Goal: Transaction & Acquisition: Purchase product/service

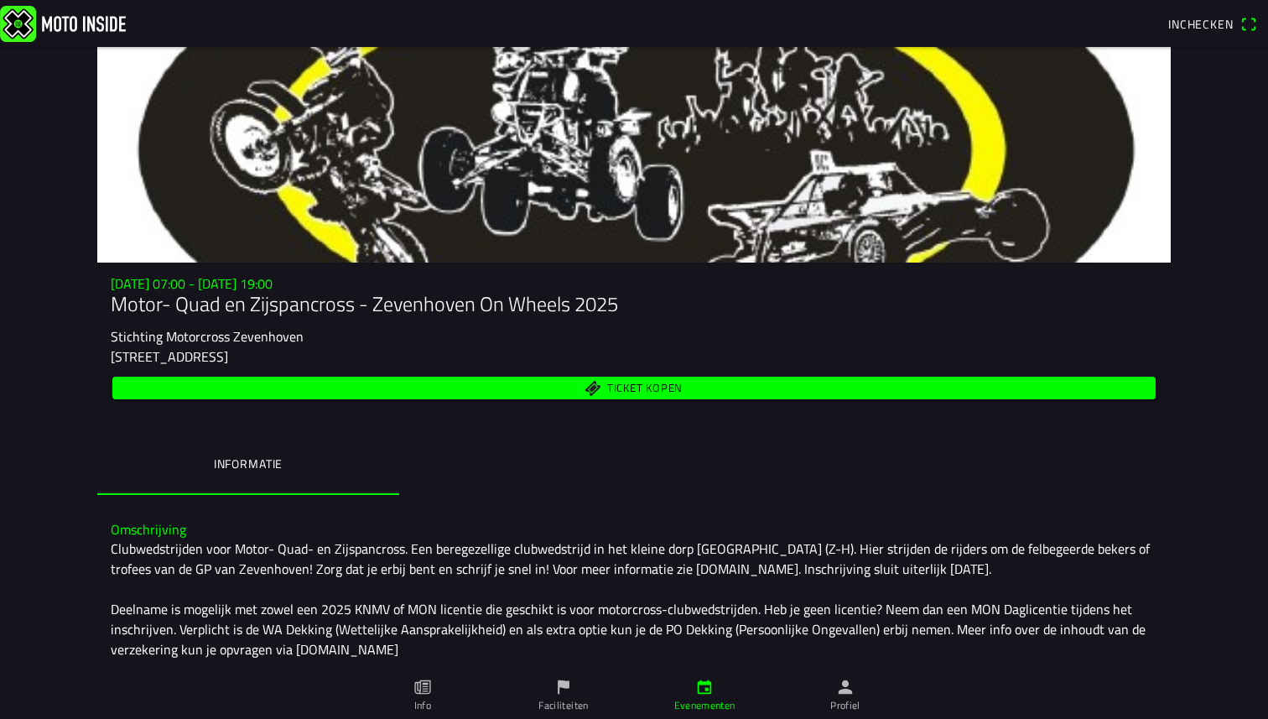
click at [610, 387] on span "Ticket kopen" at bounding box center [644, 387] width 75 height 11
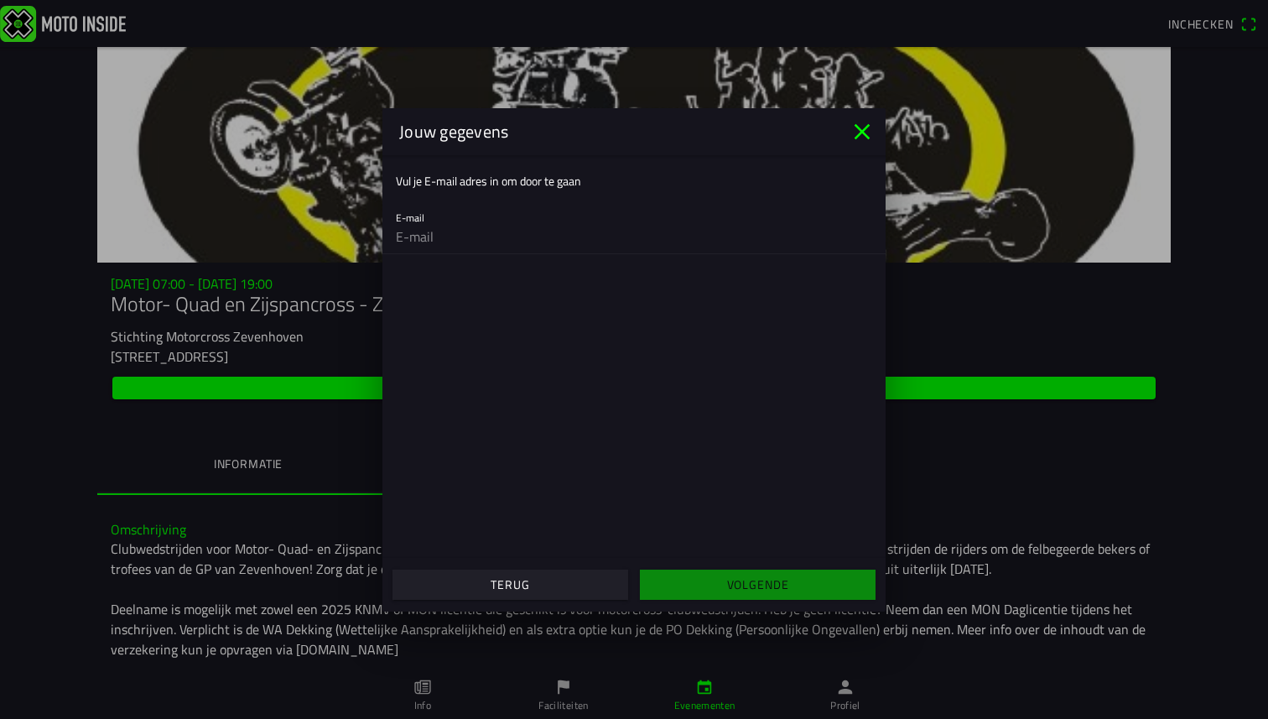
click at [869, 131] on icon "close" at bounding box center [862, 131] width 27 height 27
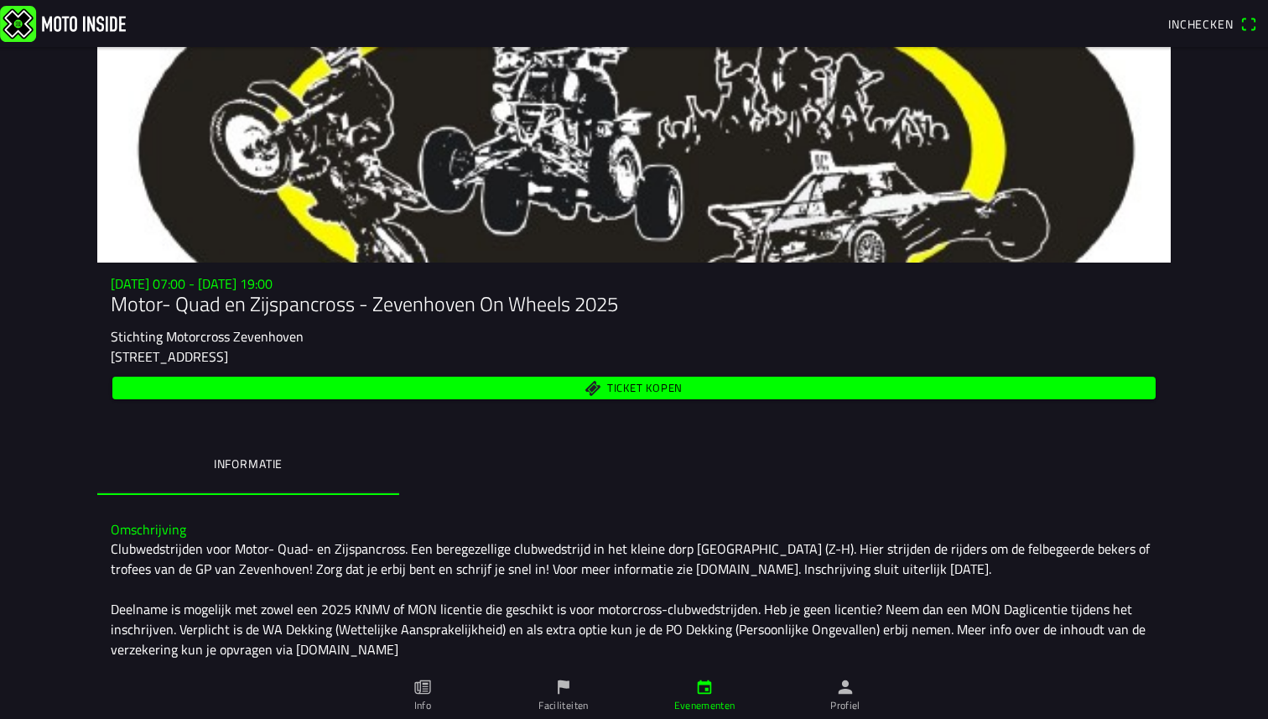
click at [631, 385] on span "Ticket kopen" at bounding box center [644, 387] width 75 height 11
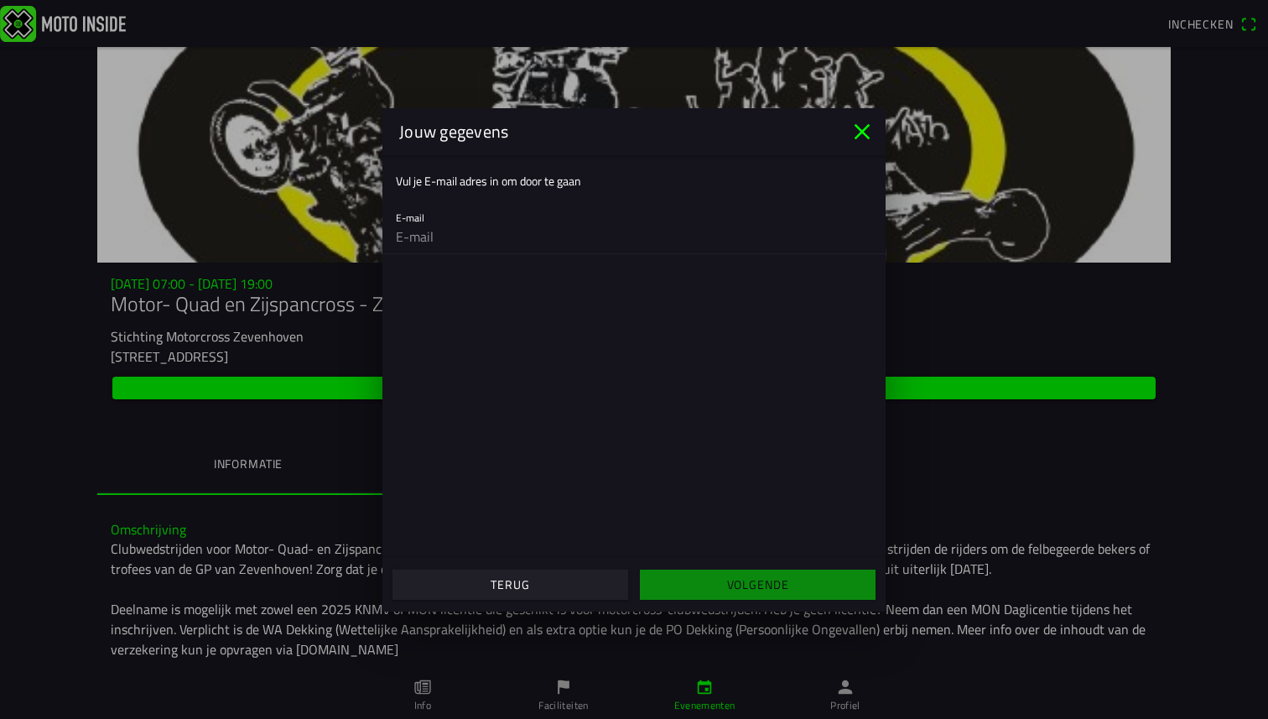
click at [531, 236] on input "email" at bounding box center [634, 237] width 476 height 34
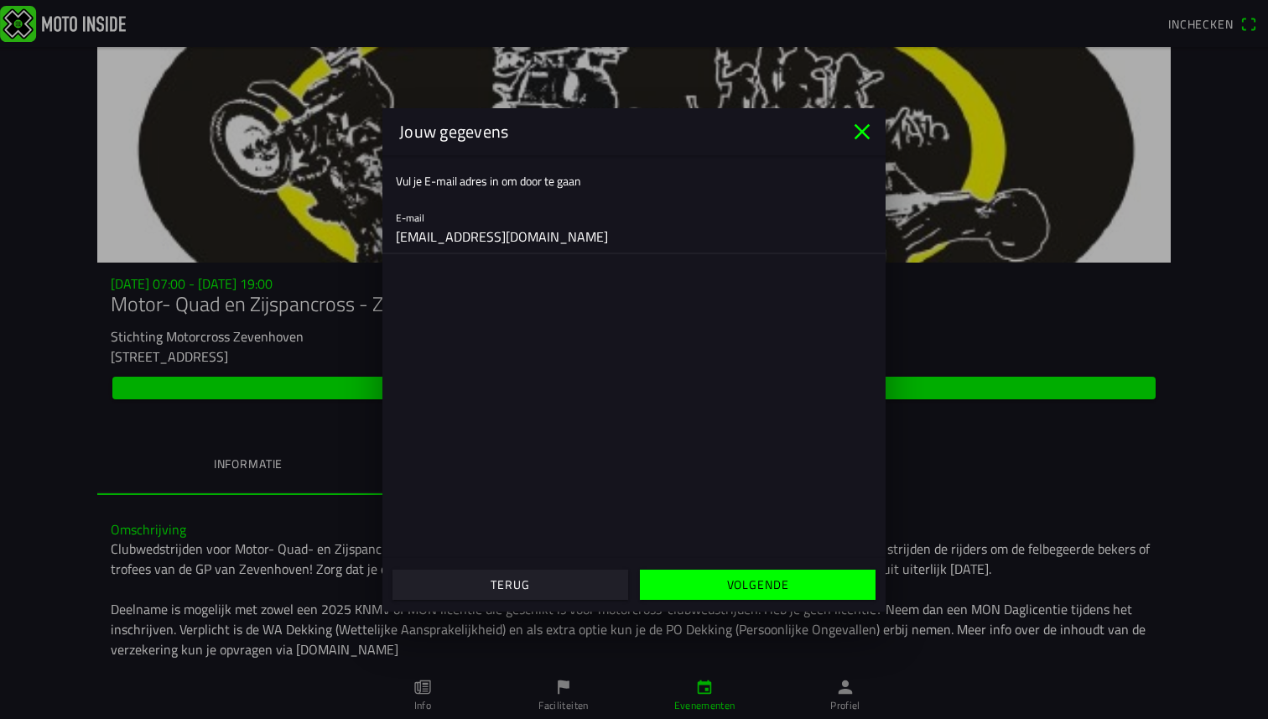
type input "onno.zonneveld@hotmail.com"
click at [807, 586] on span "Volgende" at bounding box center [757, 584] width 210 height 30
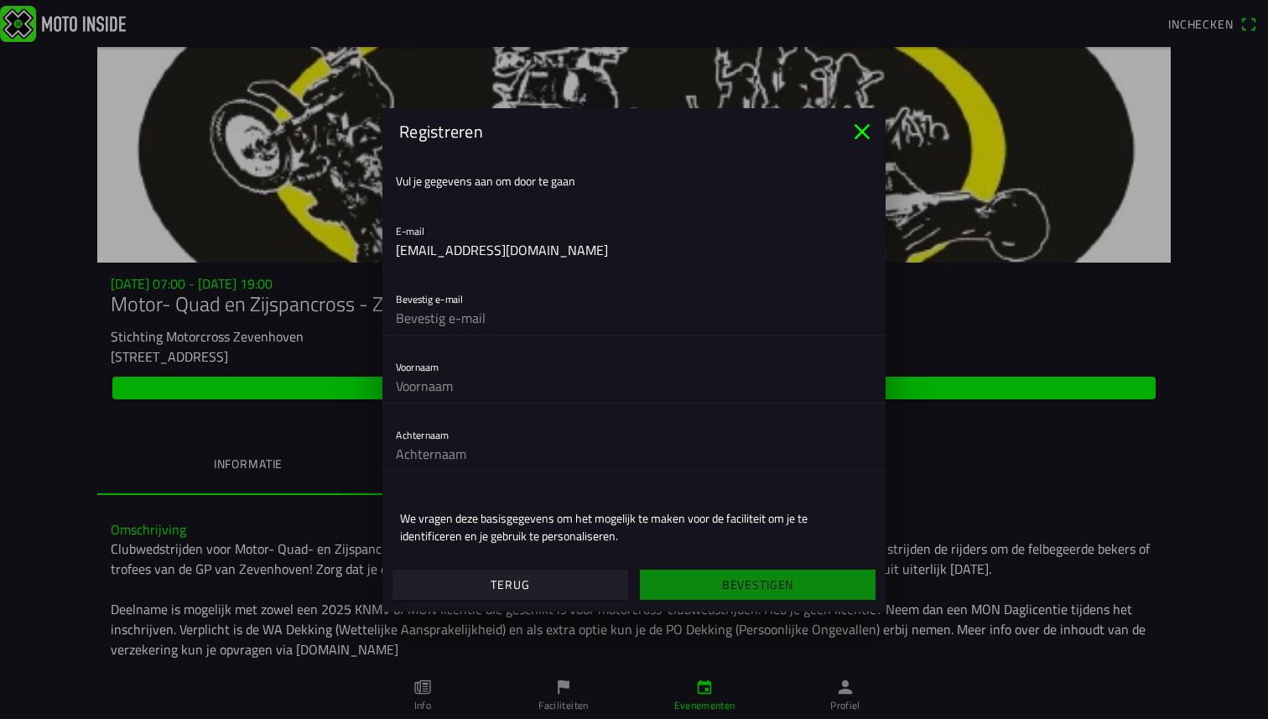
click at [485, 325] on input "text" at bounding box center [634, 318] width 476 height 34
type input "onno.zonneveld@hotmail.com"
click at [514, 391] on input "text" at bounding box center [634, 386] width 476 height 34
type input "Onno"
type input "Zonneveld"
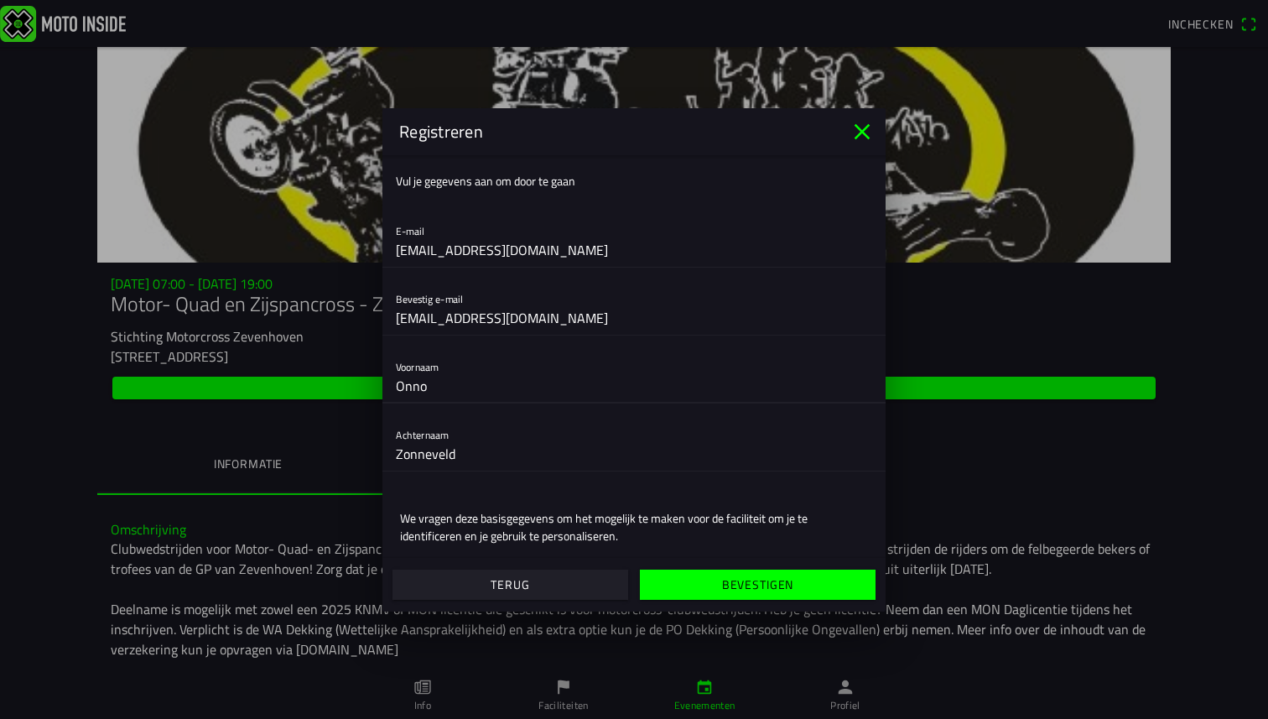
scroll to position [53, 0]
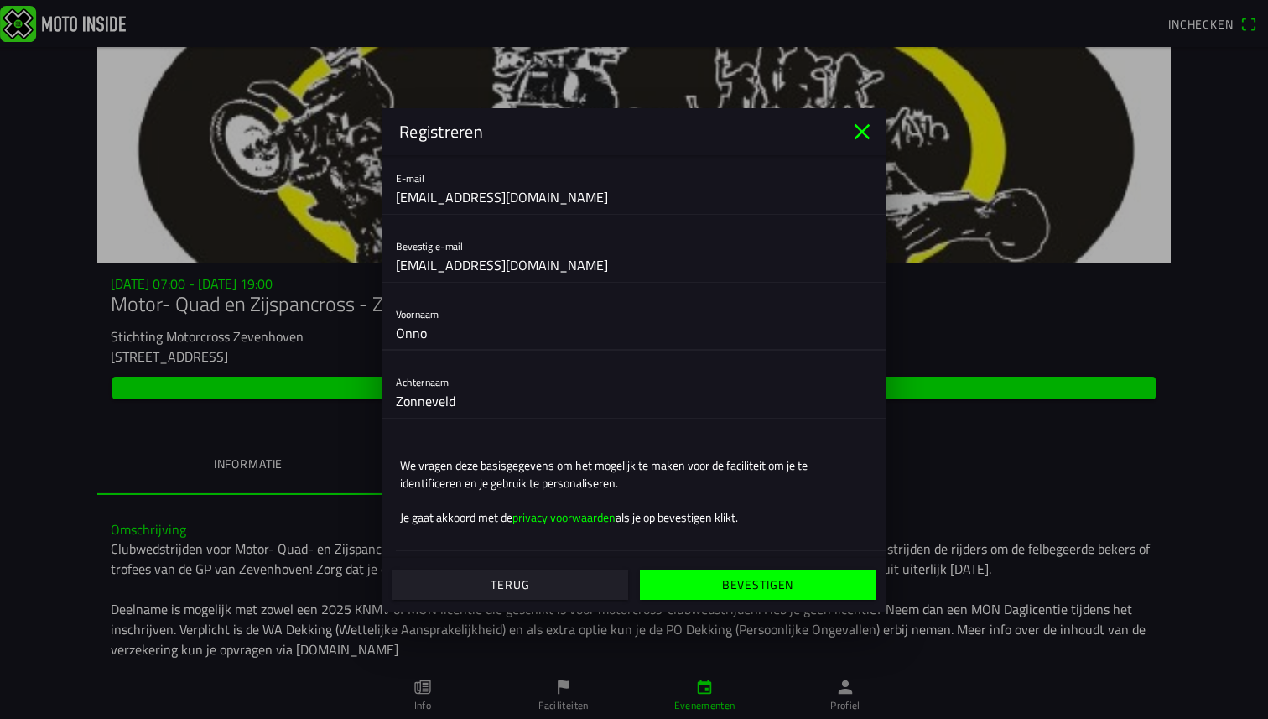
click at [796, 584] on span "Bevestigen" at bounding box center [757, 584] width 210 height 30
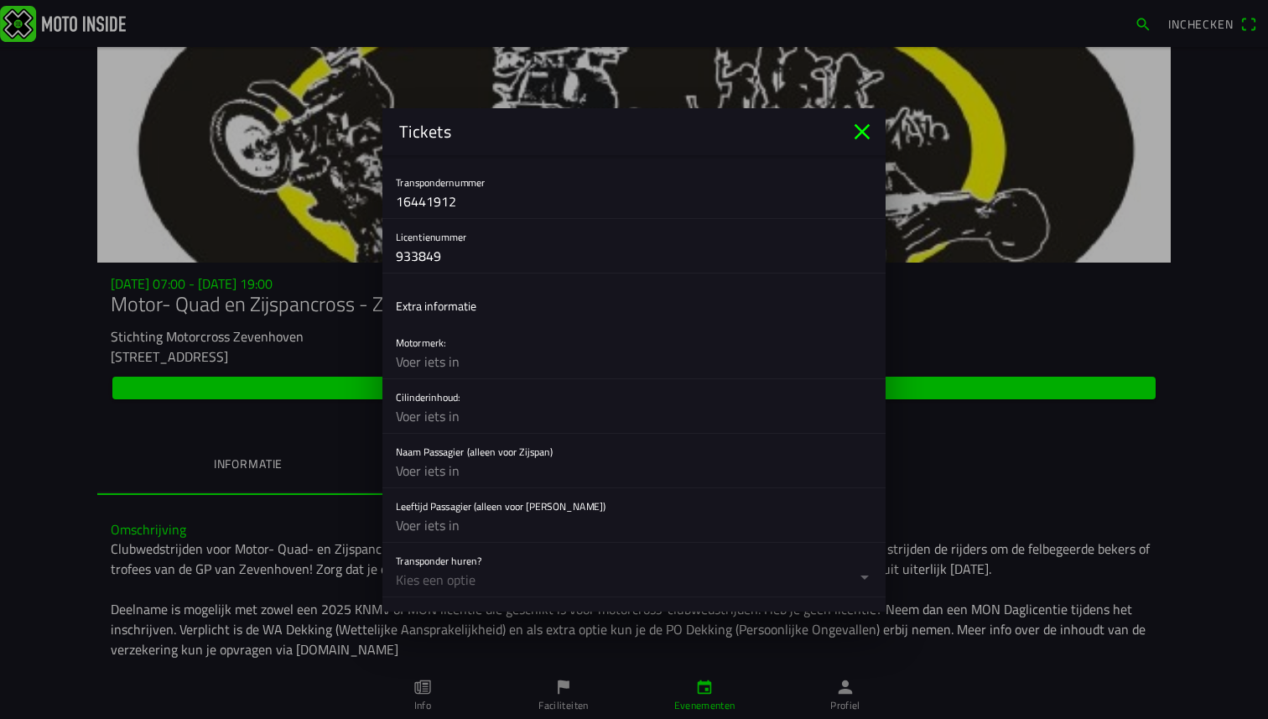
scroll to position [569, 0]
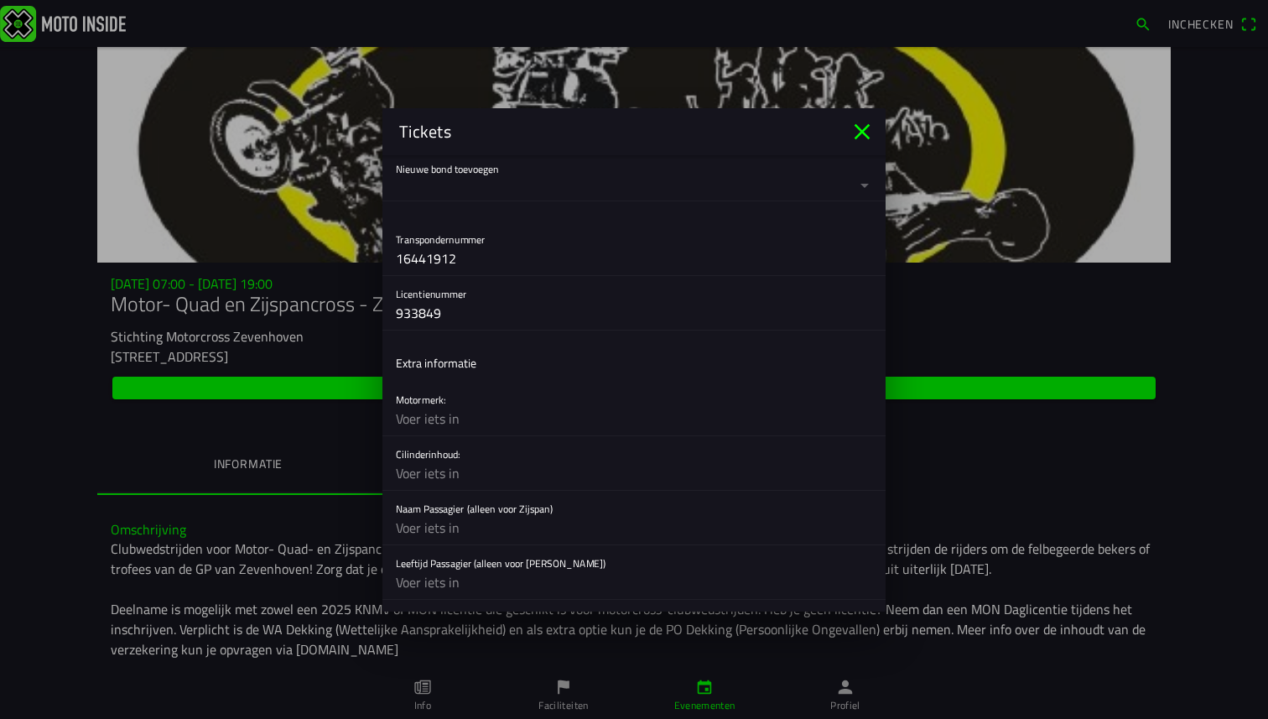
click at [481, 419] on input "text" at bounding box center [634, 419] width 476 height 34
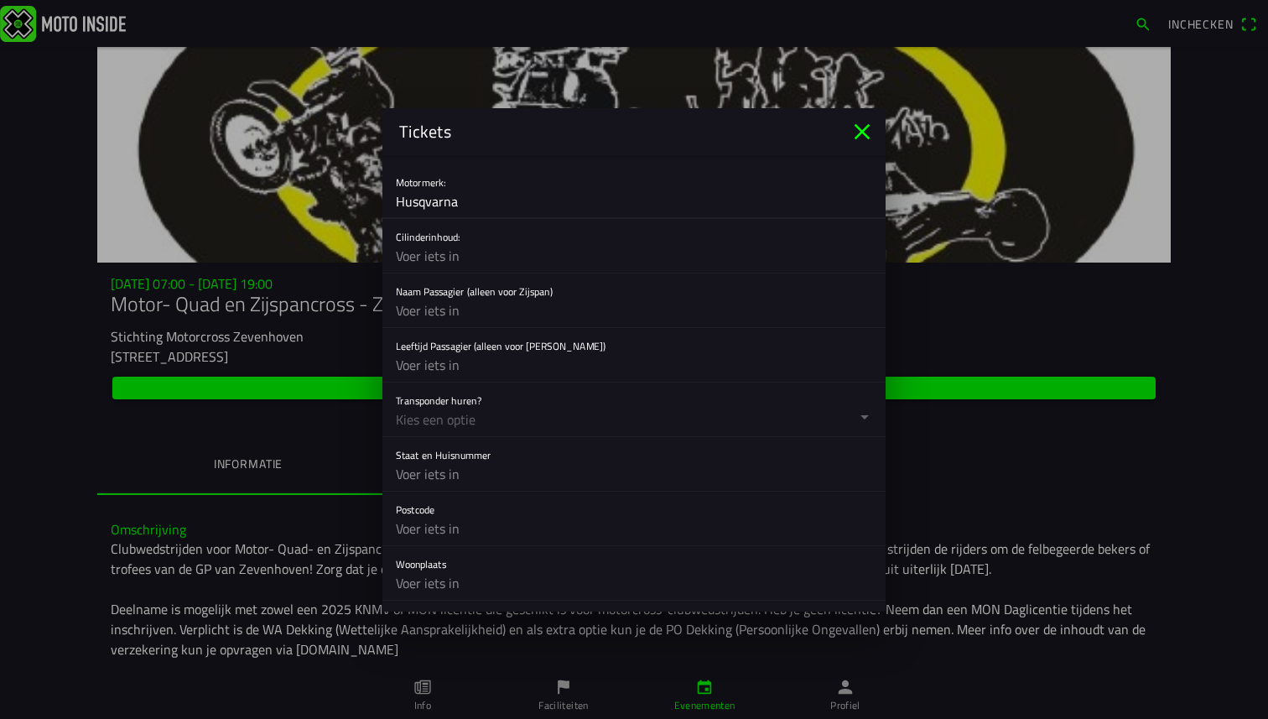
scroll to position [811, 0]
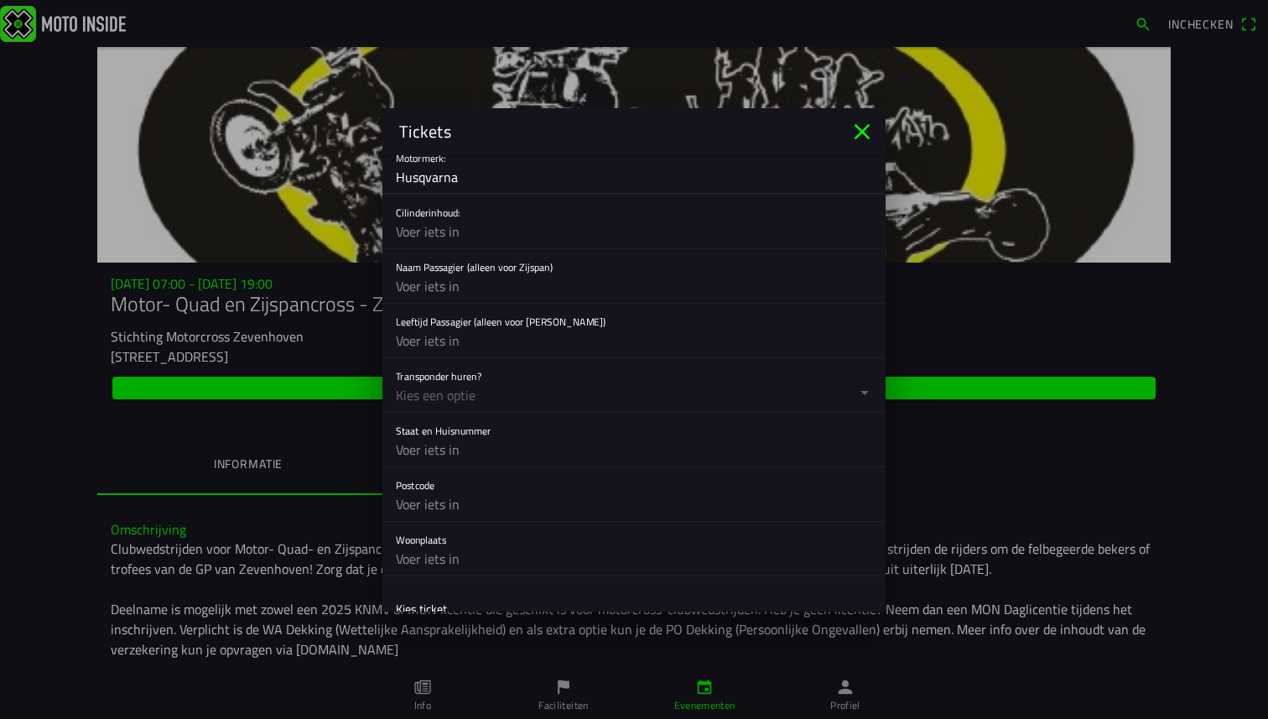
type input "Husqvarna"
click at [520, 238] on input "text" at bounding box center [634, 232] width 476 height 34
type input "125cc"
click at [505, 288] on input "text" at bounding box center [634, 286] width 476 height 34
type input "[PERSON_NAME]"
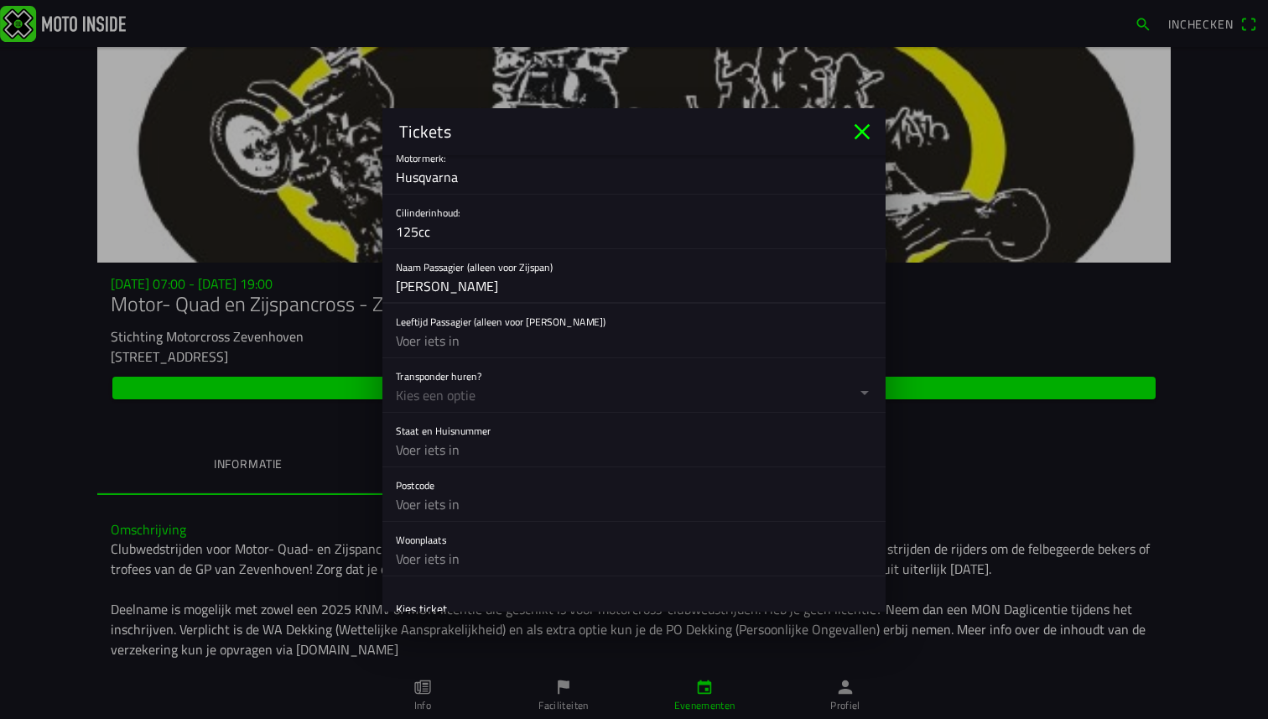
drag, startPoint x: 498, startPoint y: 290, endPoint x: 344, endPoint y: 290, distance: 154.3
click at [345, 290] on ion-modal "Tickets Registratieformulier Geslacht Man Vrouw Voornaam Onno Achternaam Zonnev…" at bounding box center [634, 359] width 1268 height 719
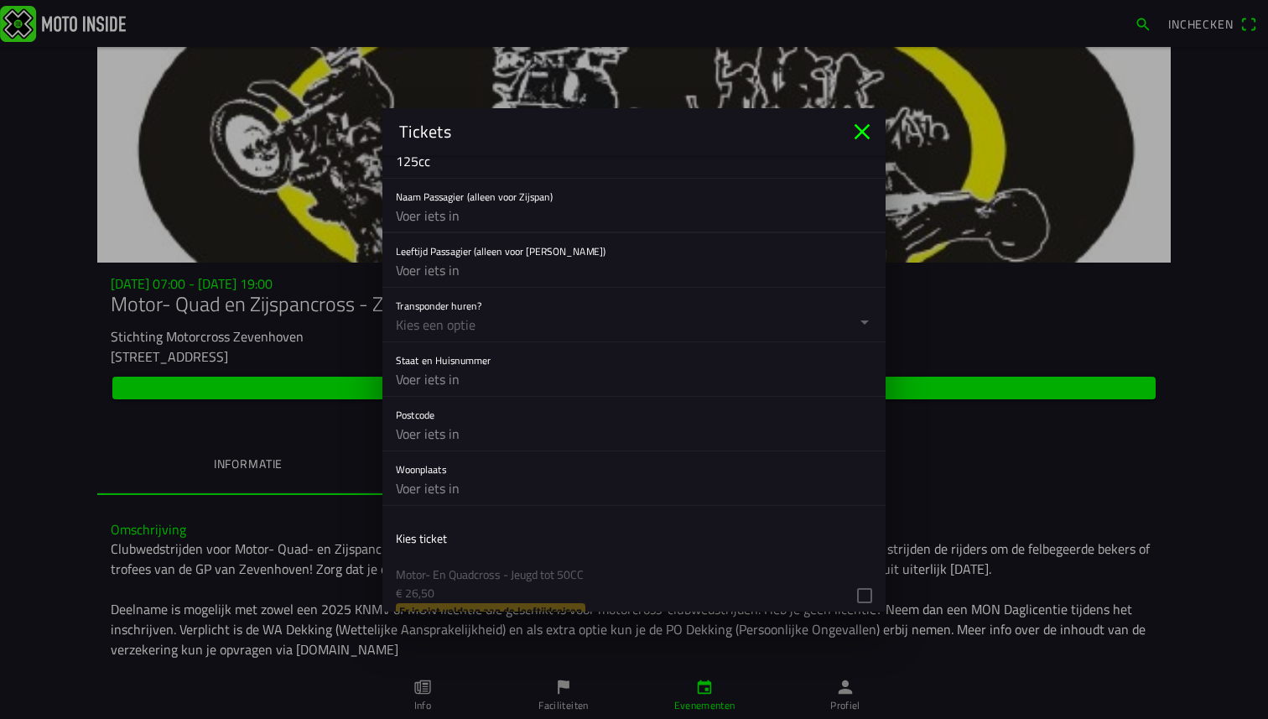
click at [480, 313] on button "button" at bounding box center [641, 315] width 490 height 54
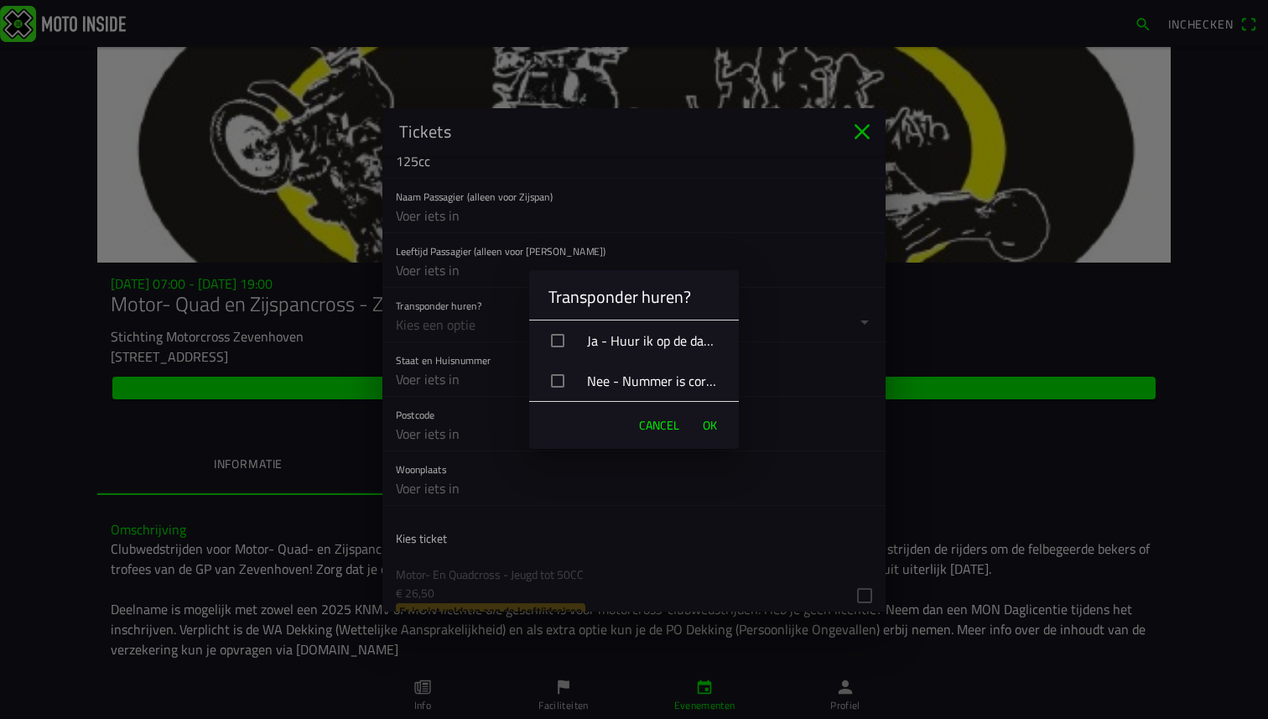
click at [590, 376] on div "Nee - Nummer is correct ingevuld of stuur ik naar motorcross@zevenhovenonwheels…" at bounding box center [640, 381] width 196 height 42
click at [709, 429] on span "OK" at bounding box center [710, 425] width 14 height 17
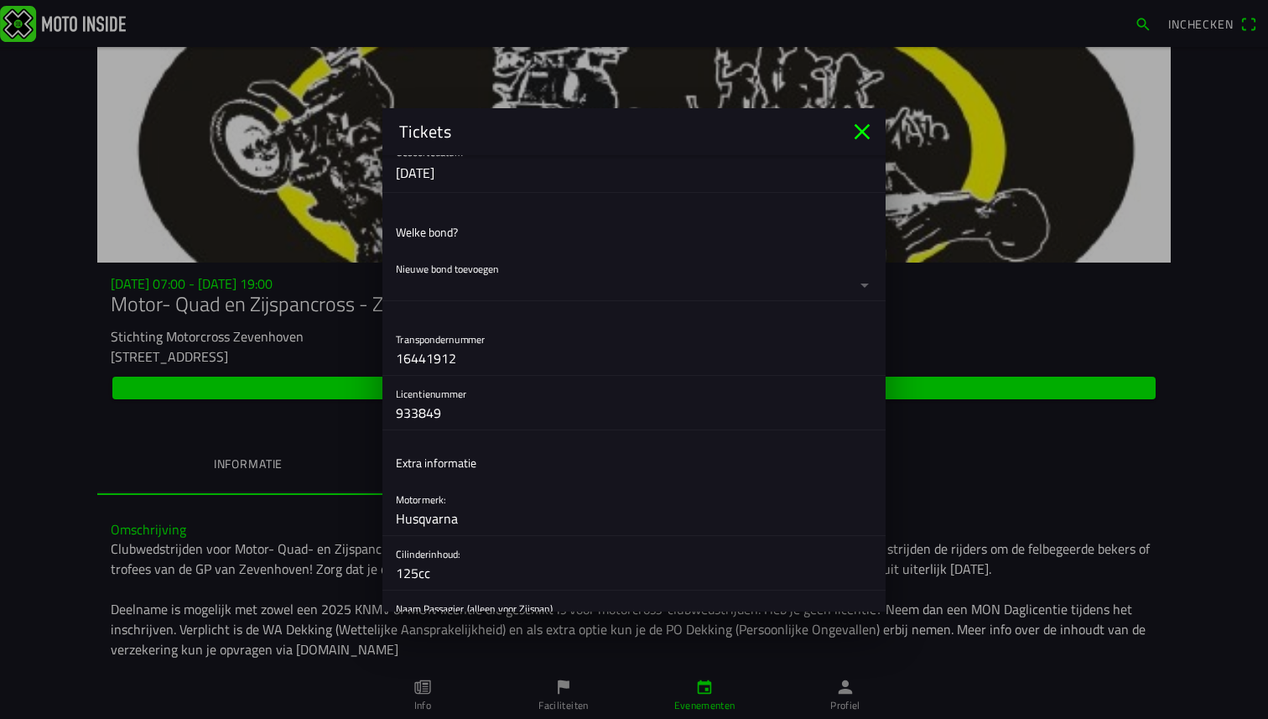
scroll to position [428, 0]
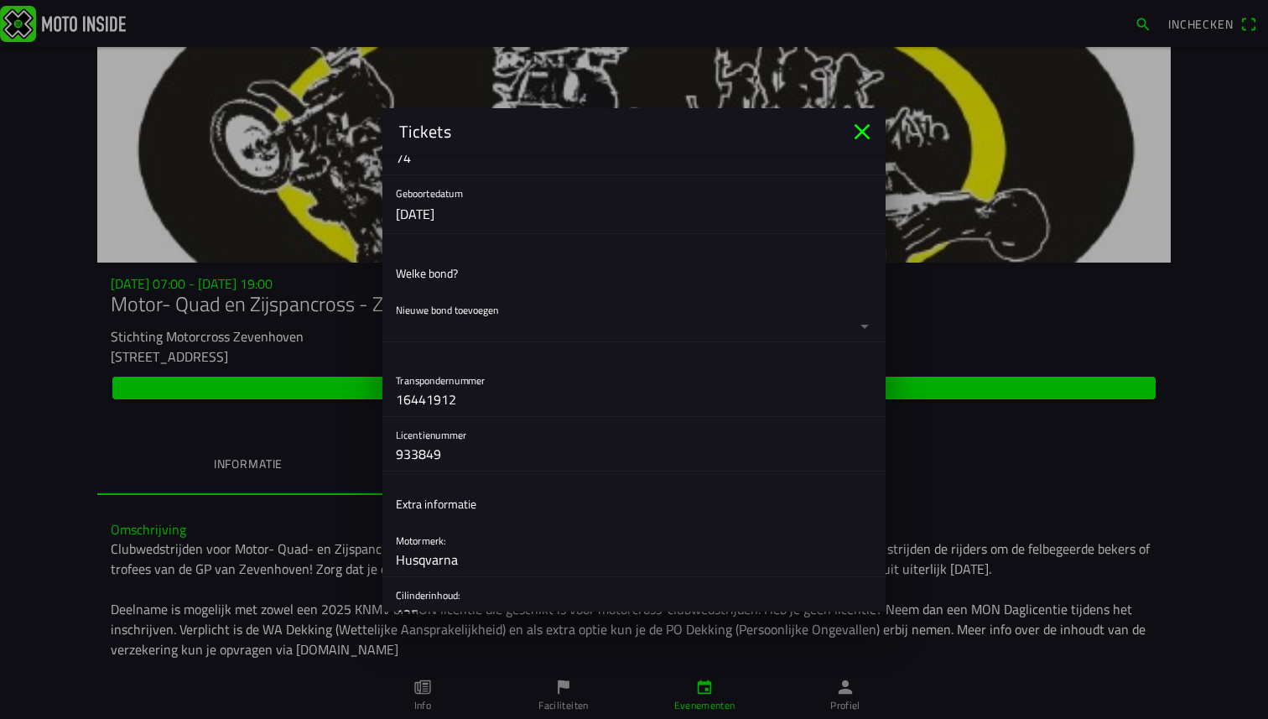
click at [561, 319] on button "button" at bounding box center [641, 316] width 490 height 49
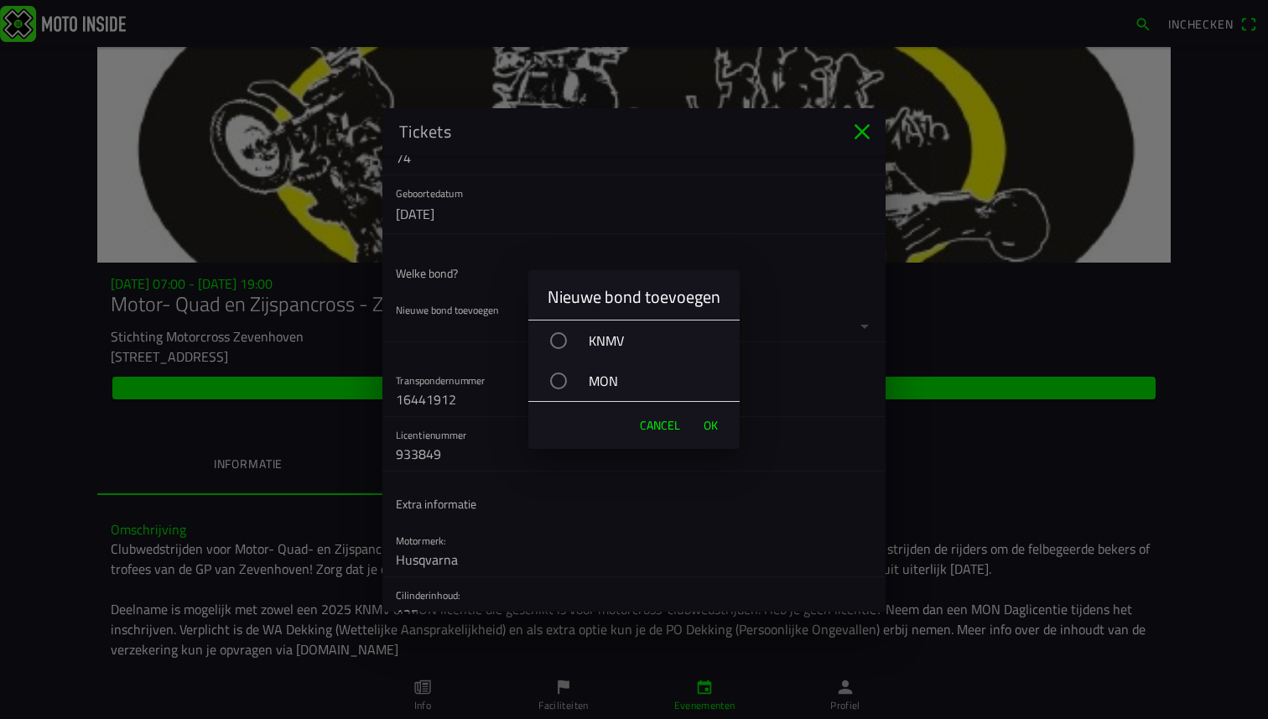
click at [554, 339] on div "button" at bounding box center [558, 340] width 17 height 17
click at [714, 426] on span "OK" at bounding box center [710, 425] width 14 height 17
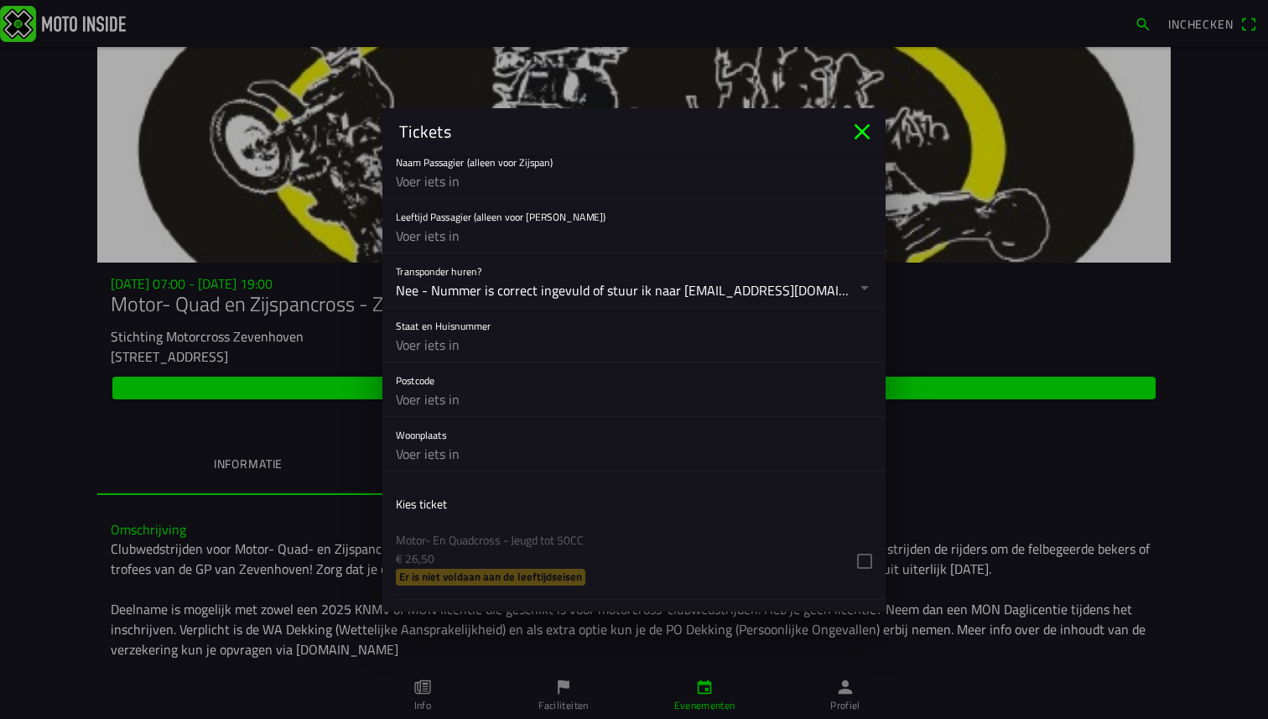
scroll to position [1033, 0]
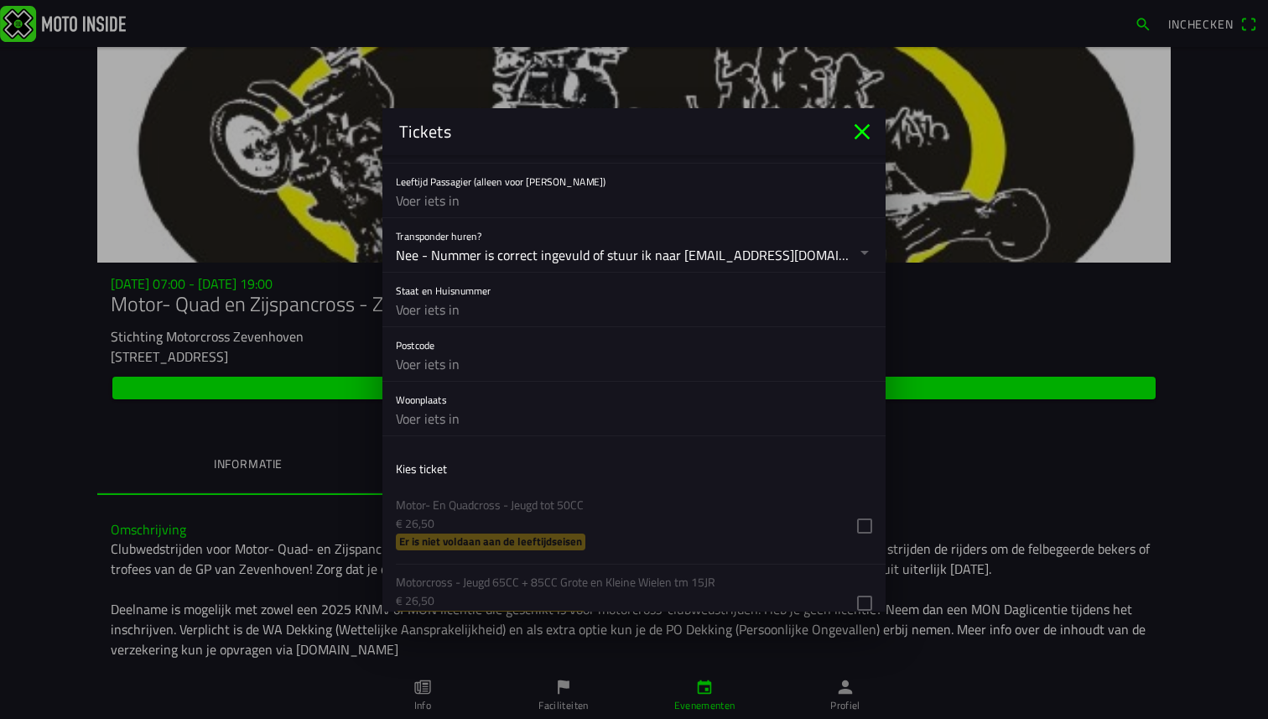
click at [496, 313] on input "text" at bounding box center [634, 310] width 476 height 34
type input "Laan van Berlioz 34"
click at [472, 370] on input "text" at bounding box center [634, 364] width 476 height 34
type input "1"
type input "2151GR"
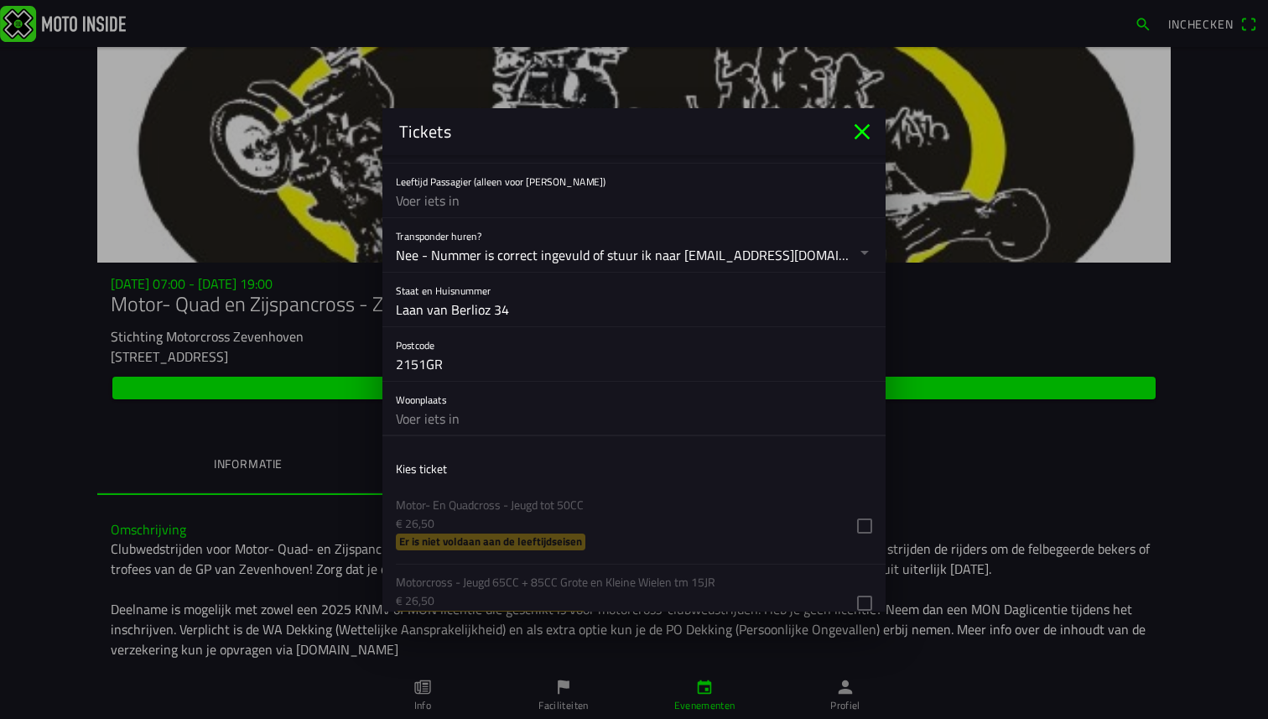
click at [444, 413] on input "text" at bounding box center [634, 419] width 476 height 34
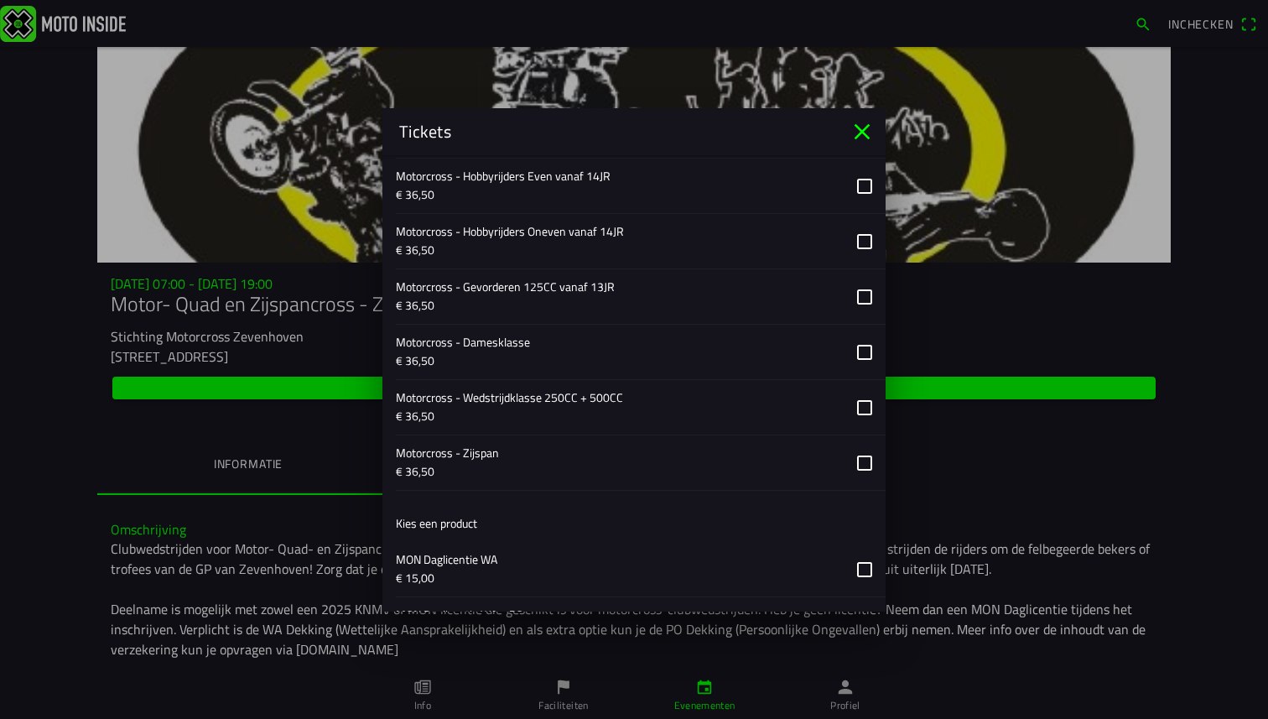
scroll to position [1650, 0]
type input "Nieuw-Vennep"
click at [869, 188] on button "button" at bounding box center [641, 184] width 490 height 55
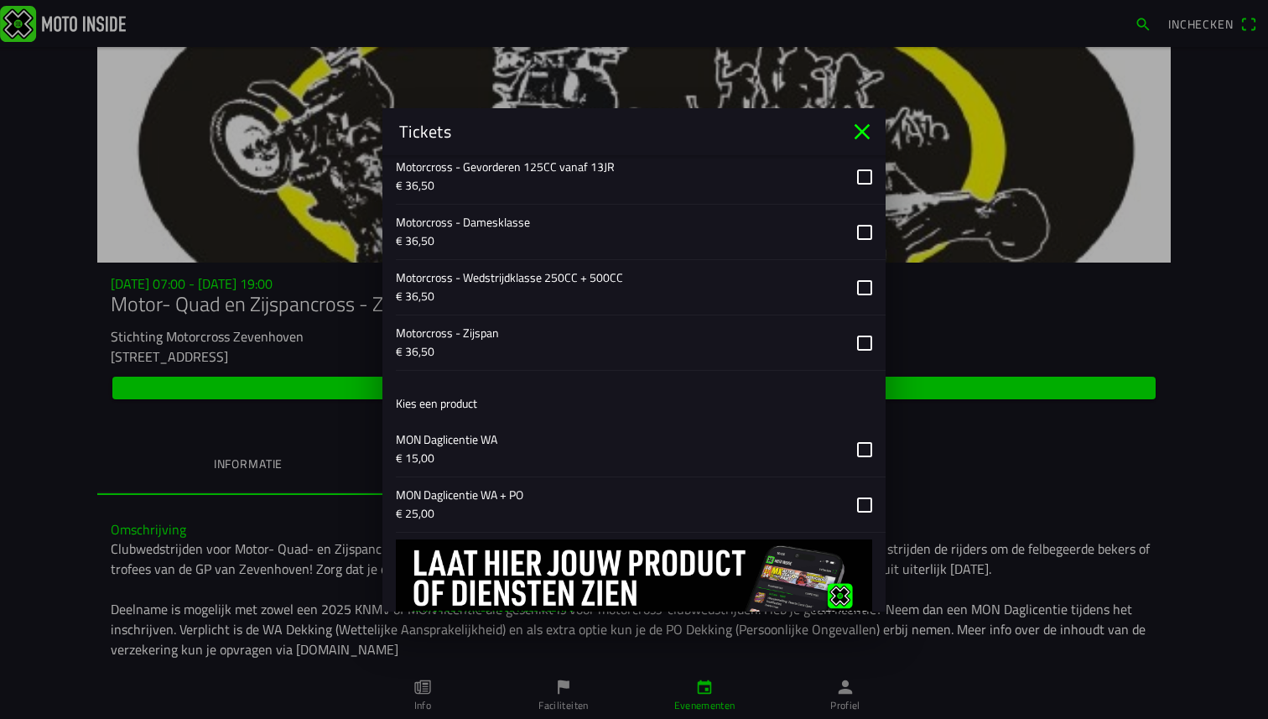
scroll to position [1832, 0]
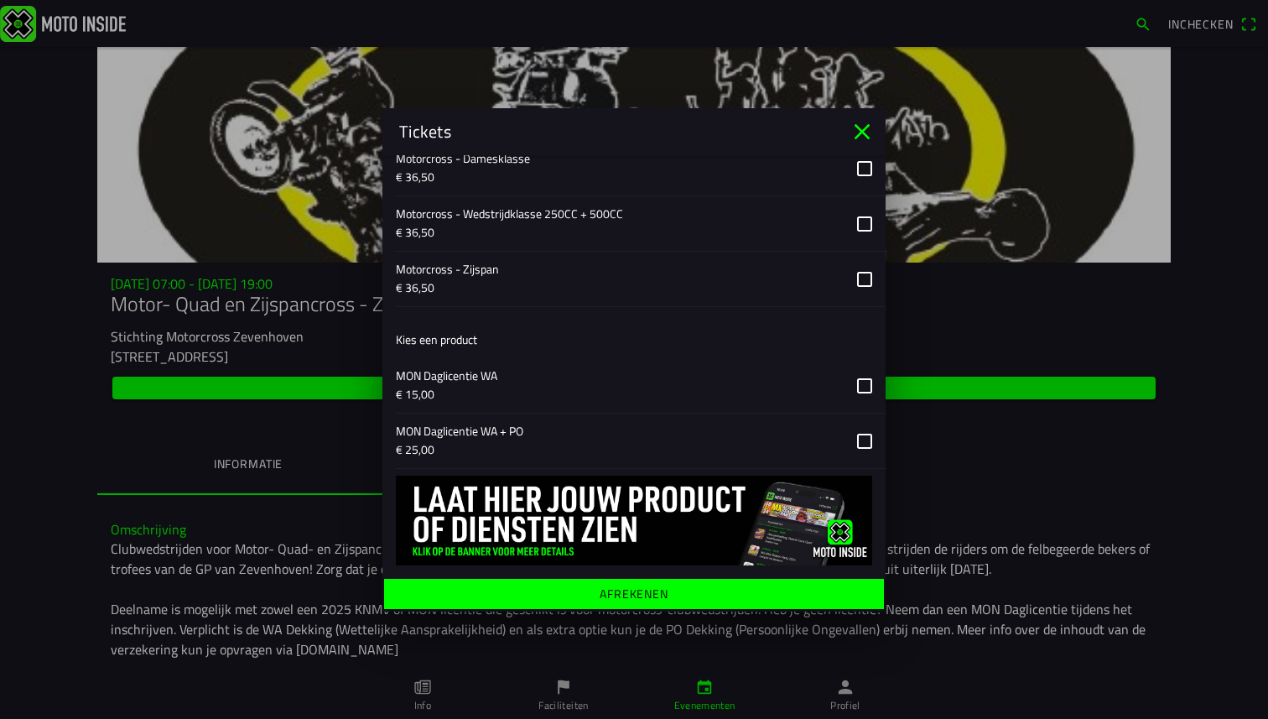
click at [725, 584] on span "Afrekenen" at bounding box center [634, 593] width 474 height 30
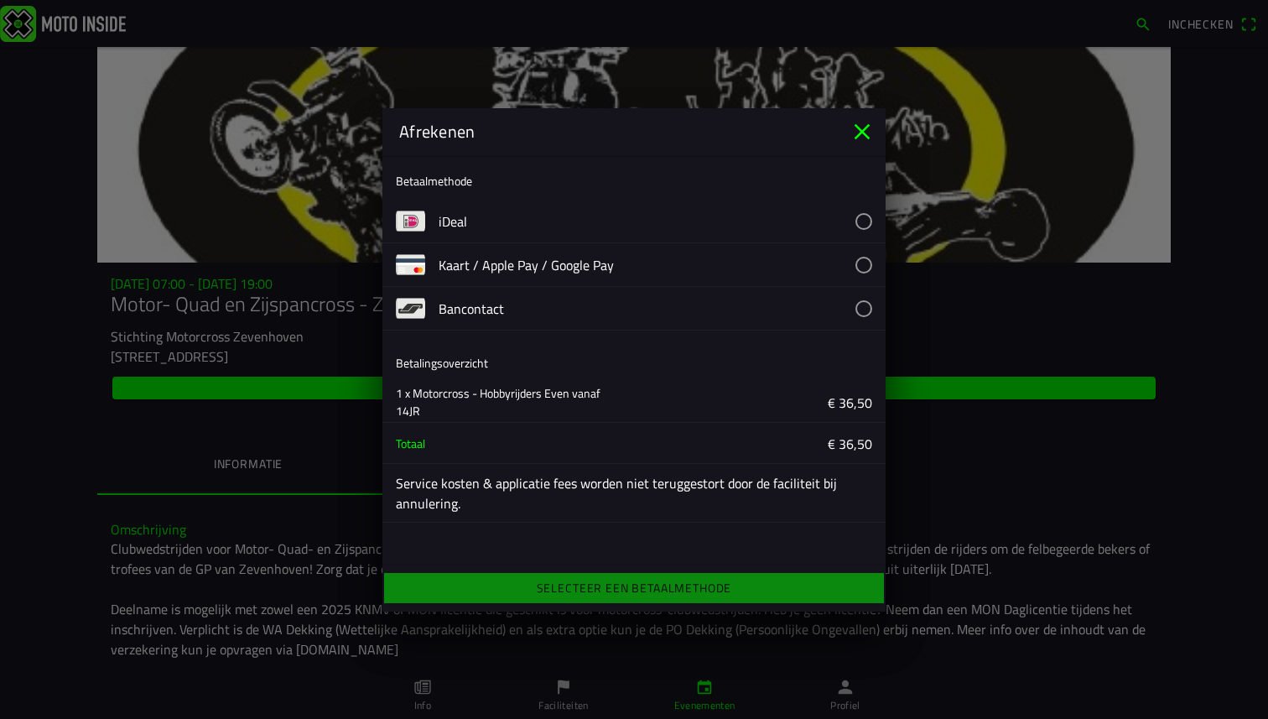
click at [863, 210] on button "button" at bounding box center [662, 221] width 447 height 43
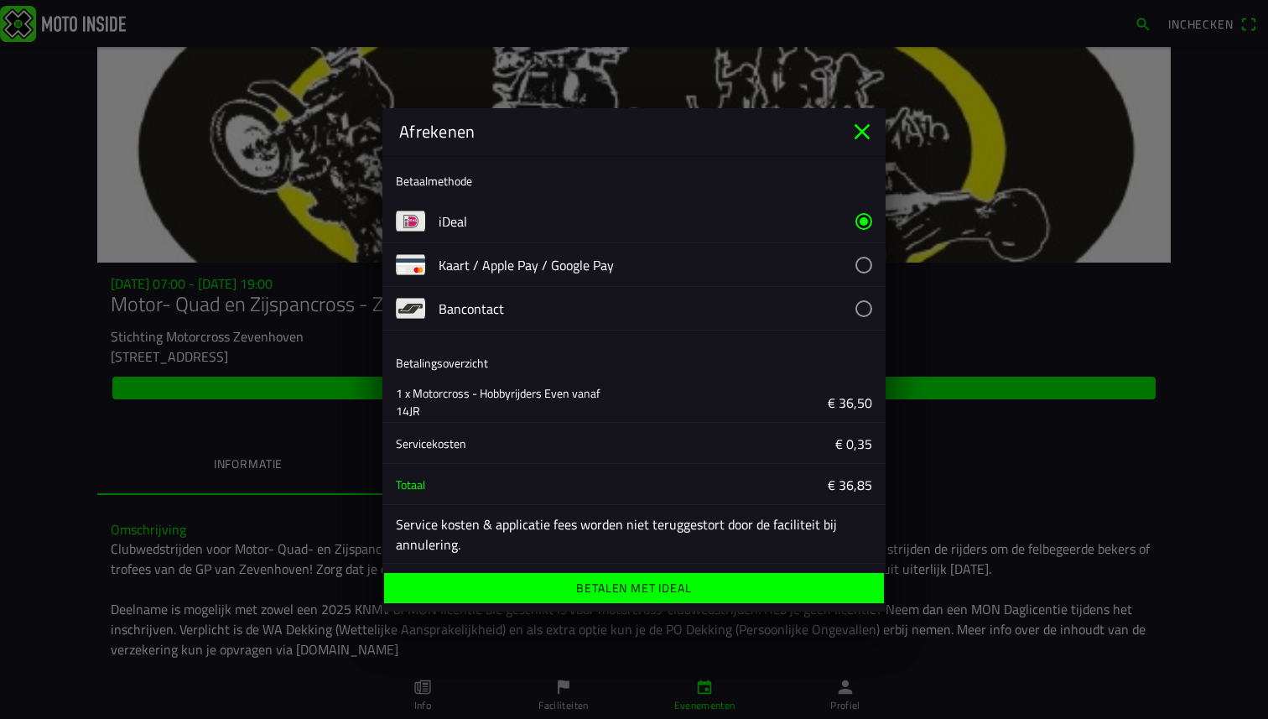
click at [714, 589] on span "Betalen met iDeal" at bounding box center [634, 588] width 474 height 30
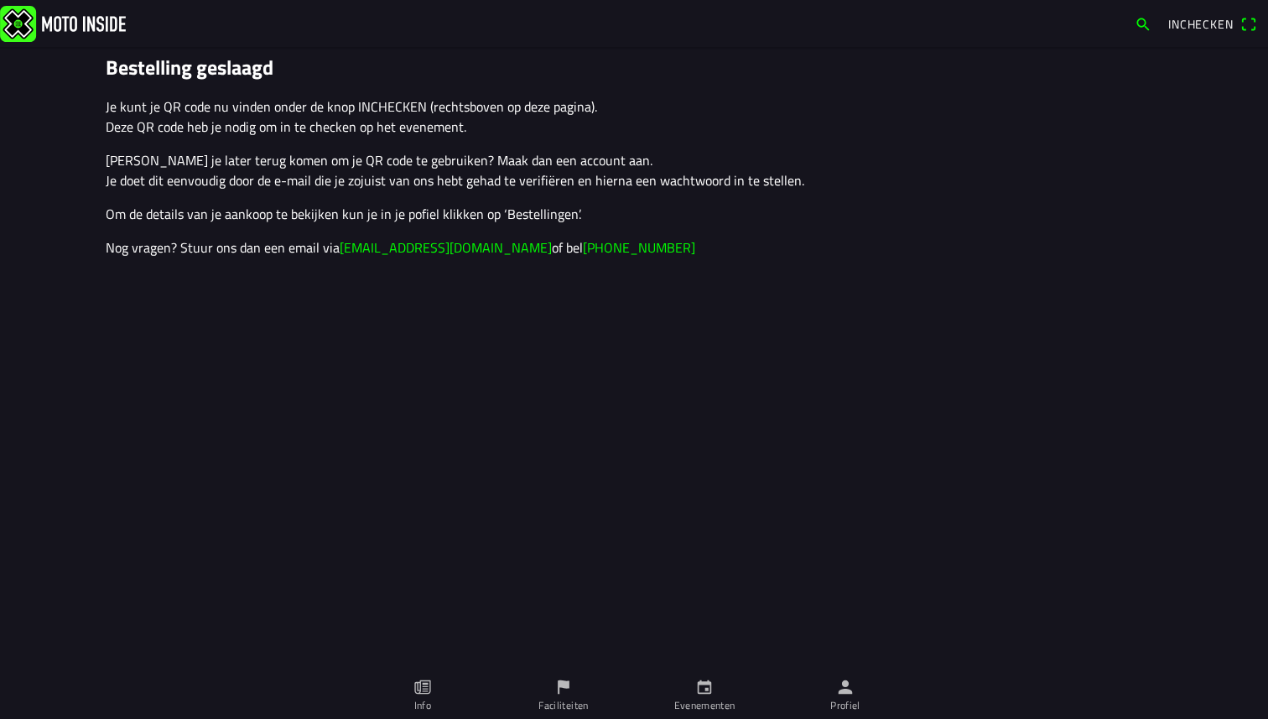
click at [1236, 28] on ion-text "Inchecken" at bounding box center [1204, 24] width 72 height 12
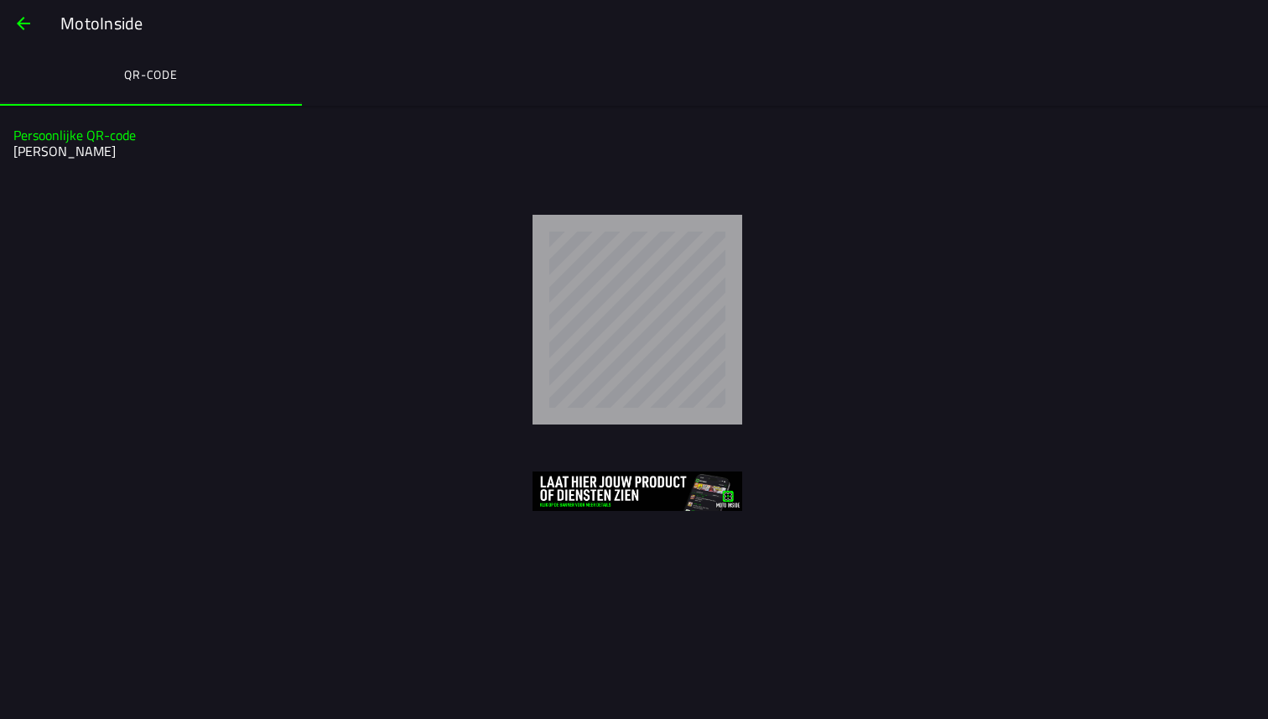
click at [18, 36] on span "button" at bounding box center [23, 23] width 20 height 40
